Goal: Navigation & Orientation: Find specific page/section

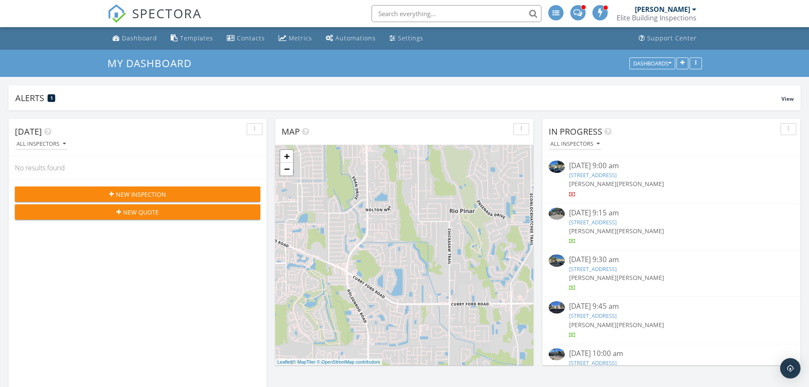
scroll to position [161, 258]
click at [138, 39] on div "Dashboard" at bounding box center [139, 38] width 35 height 8
click at [134, 37] on div "Dashboard" at bounding box center [139, 38] width 35 height 8
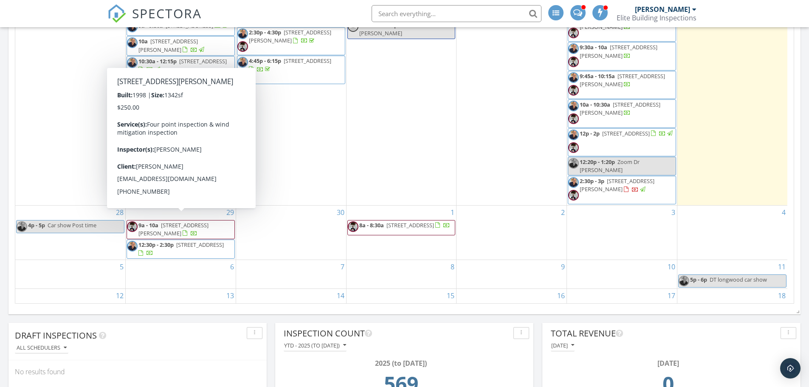
scroll to position [510, 0]
